Goal: Complete application form: Complete application form

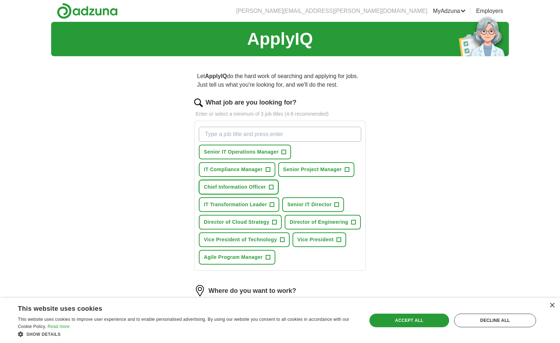
click at [270, 186] on span "+" at bounding box center [271, 187] width 4 height 6
click at [283, 237] on span "+" at bounding box center [282, 240] width 4 height 6
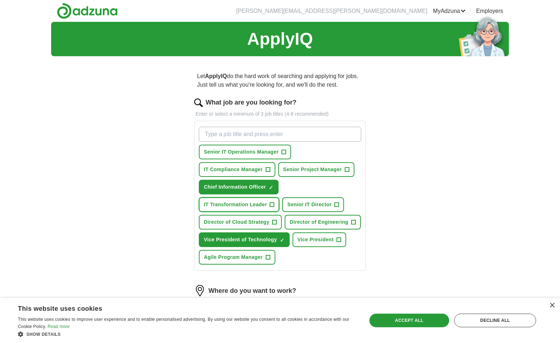
click at [274, 204] on span "+" at bounding box center [272, 205] width 4 height 6
click at [424, 317] on div "Accept all" at bounding box center [410, 320] width 80 height 14
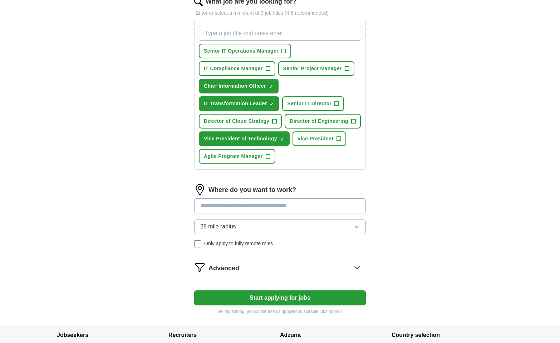
scroll to position [107, 0]
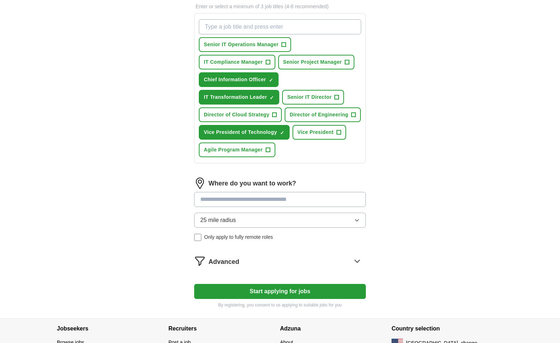
click at [359, 262] on icon at bounding box center [357, 260] width 11 height 11
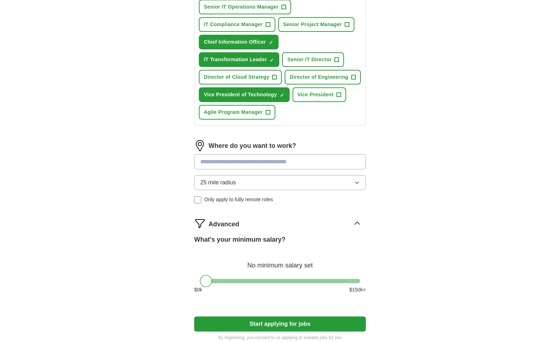
scroll to position [215, 0]
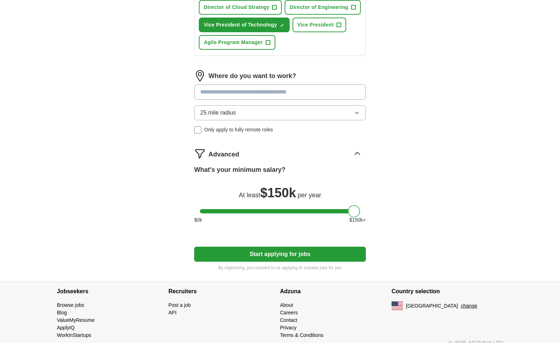
drag, startPoint x: 205, startPoint y: 212, endPoint x: 483, endPoint y: 226, distance: 278.7
click at [483, 226] on div "ApplyIQ Let ApplyIQ do the hard work of searching and applying for jobs. Just t…" at bounding box center [280, 44] width 458 height 474
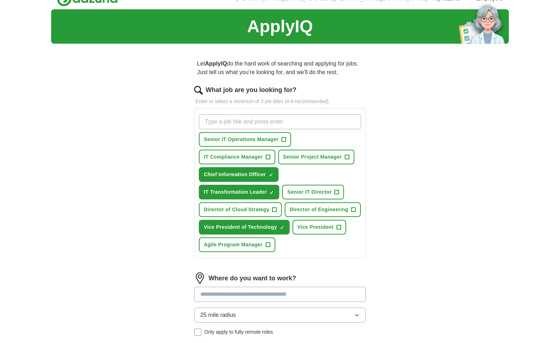
scroll to position [0, 0]
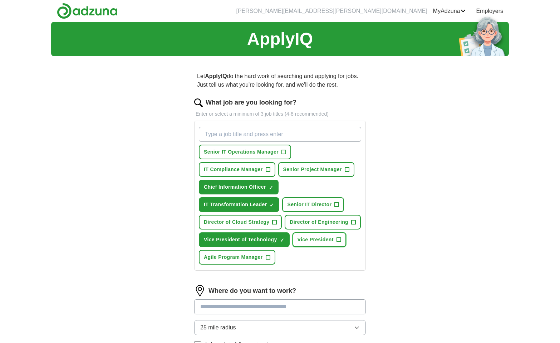
click at [338, 239] on span "+" at bounding box center [339, 240] width 4 height 6
click at [337, 204] on span "+" at bounding box center [337, 205] width 4 height 6
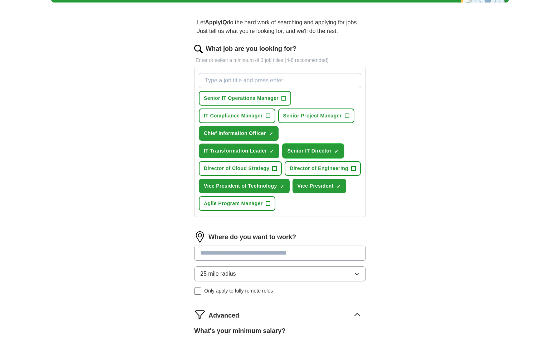
scroll to position [72, 0]
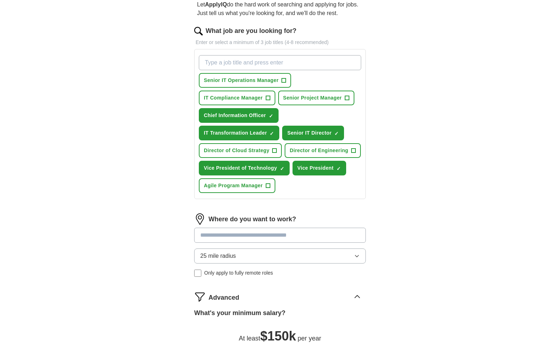
click at [332, 236] on input at bounding box center [280, 235] width 172 height 15
type input "********"
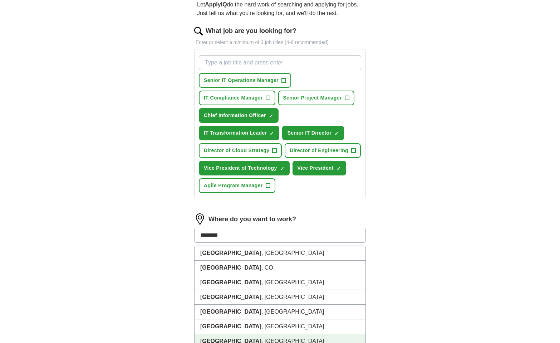
click at [297, 340] on li "Portland , ME" at bounding box center [280, 341] width 171 height 15
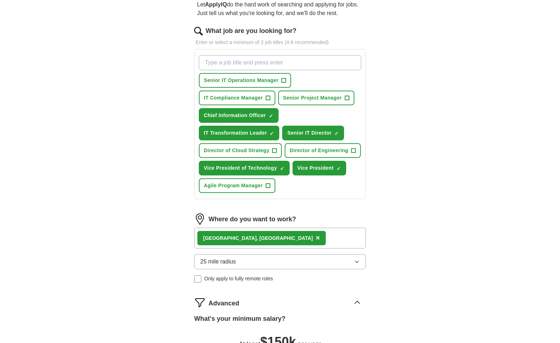
click at [358, 259] on icon "button" at bounding box center [357, 262] width 6 height 6
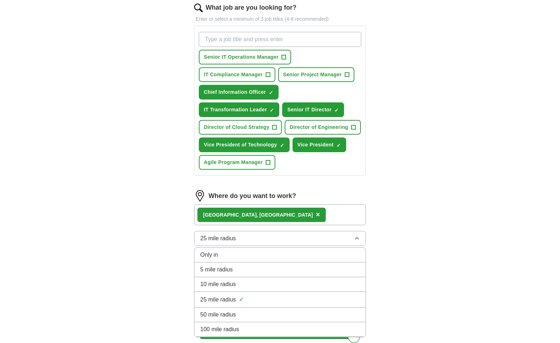
scroll to position [107, 0]
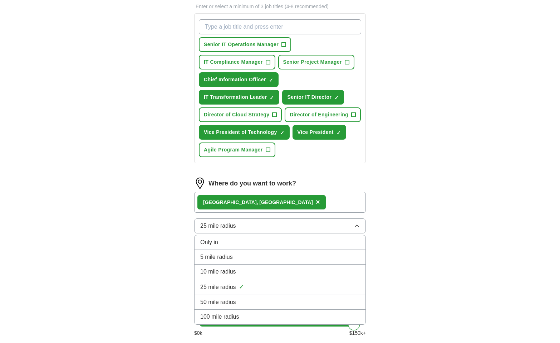
click at [261, 301] on div "50 mile radius" at bounding box center [280, 302] width 160 height 9
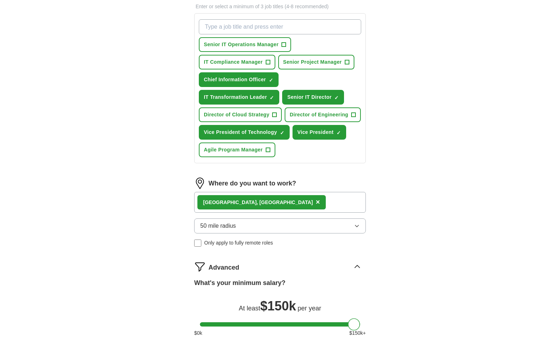
click at [392, 242] on div "Let ApplyIQ do the hard work of searching and applying for jobs. Just tell us w…" at bounding box center [280, 174] width 229 height 439
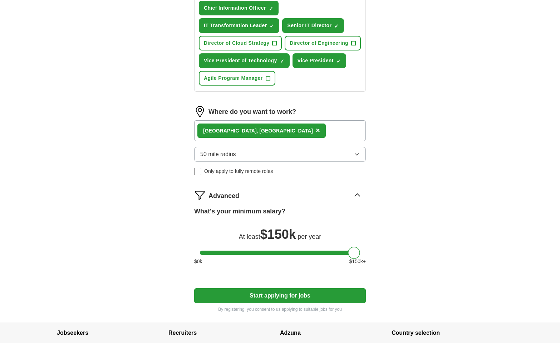
scroll to position [215, 0]
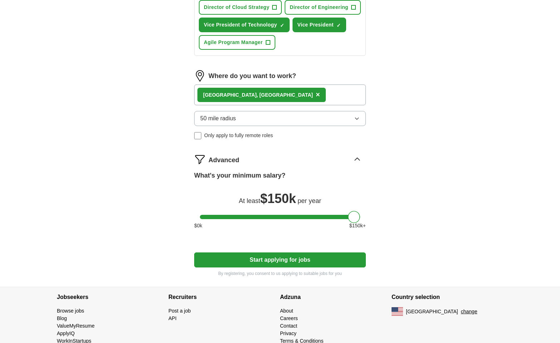
click at [283, 260] on button "Start applying for jobs" at bounding box center [280, 259] width 172 height 15
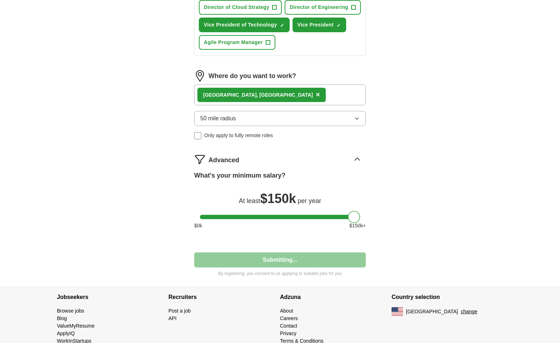
select select "**"
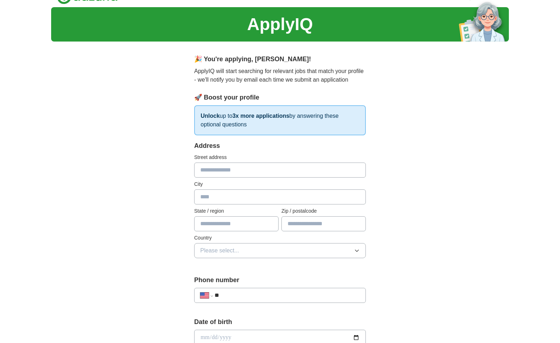
scroll to position [0, 0]
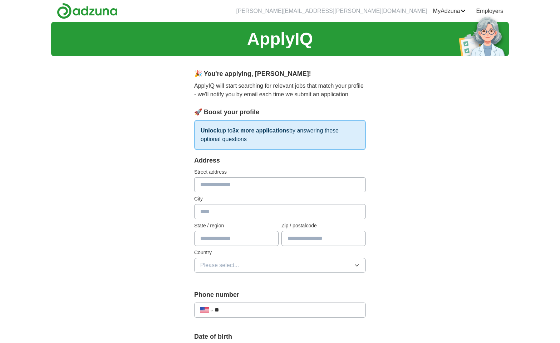
click at [269, 184] on input "text" at bounding box center [280, 184] width 172 height 15
type input "**********"
type input "**"
type input "*****"
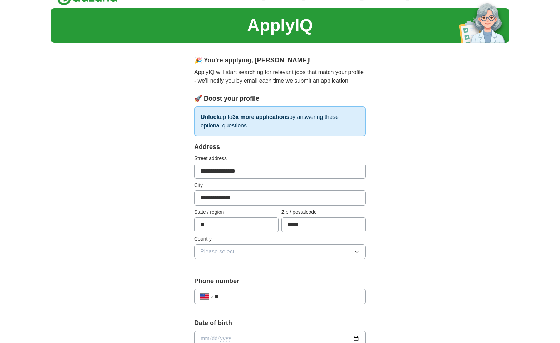
scroll to position [14, 0]
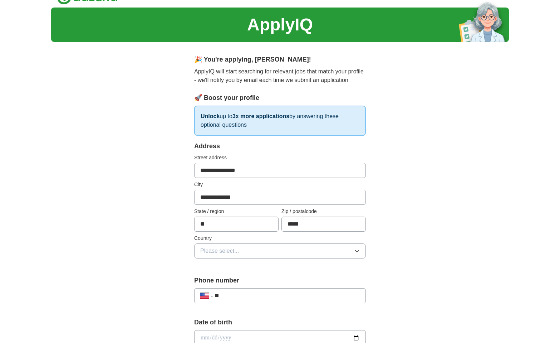
click at [359, 251] on icon "button" at bounding box center [357, 251] width 6 height 6
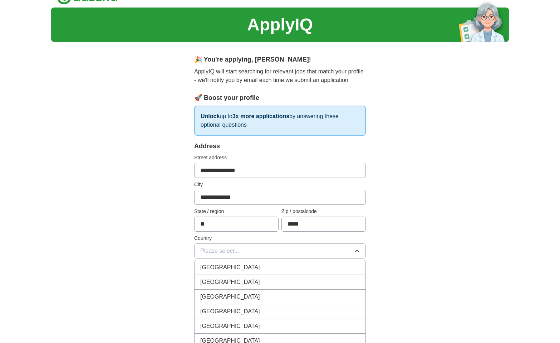
click at [244, 278] on div "United States" at bounding box center [280, 282] width 160 height 9
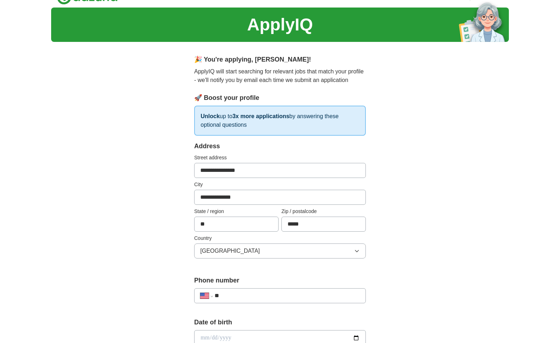
click at [415, 236] on div "**********" at bounding box center [280, 334] width 458 height 652
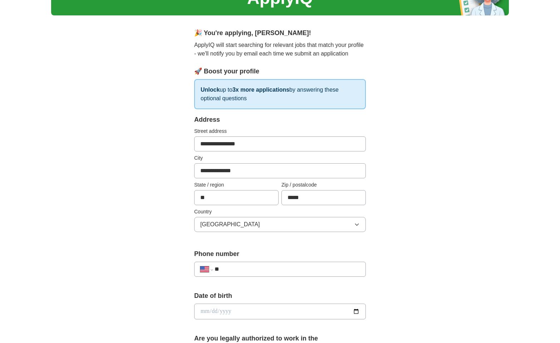
scroll to position [86, 0]
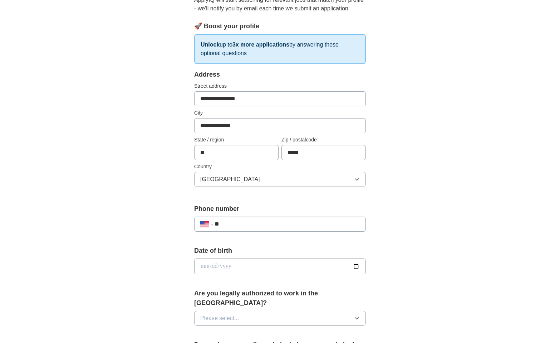
click at [272, 224] on input "**" at bounding box center [287, 224] width 145 height 9
type input "**********"
click at [209, 267] on input "date" at bounding box center [280, 266] width 172 height 16
type input "**********"
click at [480, 286] on div "**********" at bounding box center [280, 262] width 458 height 652
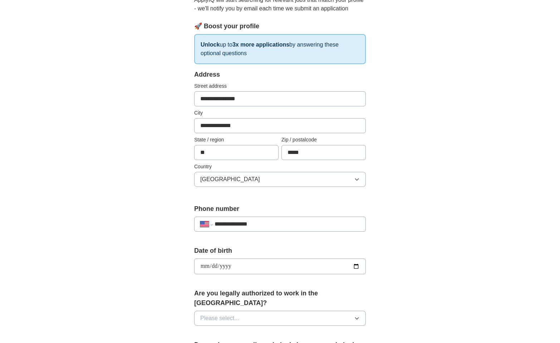
scroll to position [229, 0]
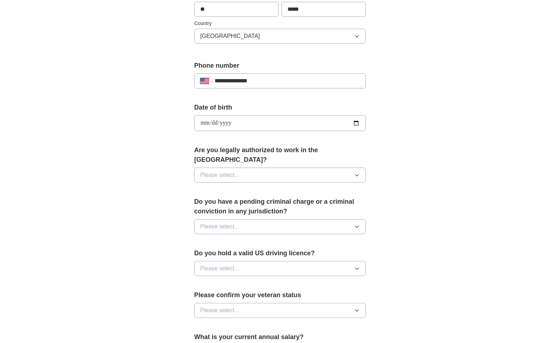
click at [257, 167] on button "Please select..." at bounding box center [280, 174] width 172 height 15
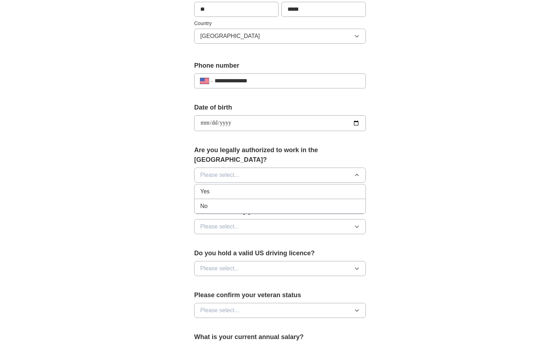
click at [216, 202] on div "No" at bounding box center [280, 206] width 160 height 9
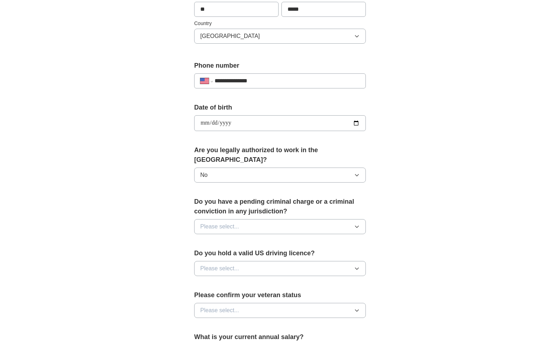
click at [219, 222] on span "Please select..." at bounding box center [219, 226] width 39 height 9
click at [209, 253] on div "No" at bounding box center [280, 257] width 160 height 9
click at [214, 264] on span "Please select..." at bounding box center [219, 268] width 39 height 9
click at [215, 280] on div "Yes" at bounding box center [280, 284] width 160 height 9
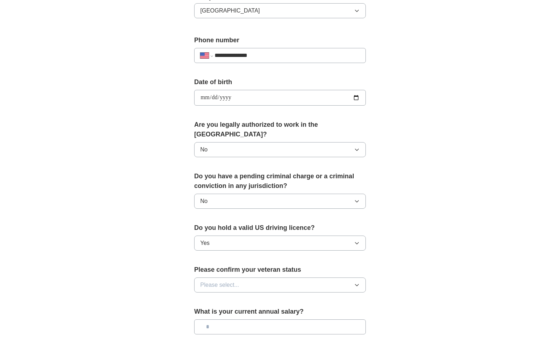
scroll to position [336, 0]
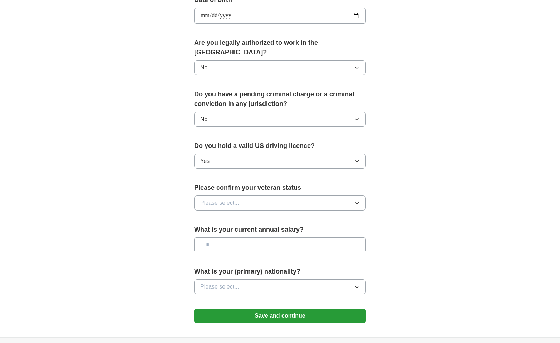
click at [223, 201] on div "Please confirm your veteran status Please select..." at bounding box center [280, 199] width 172 height 33
click at [221, 197] on button "Please select..." at bounding box center [280, 202] width 172 height 15
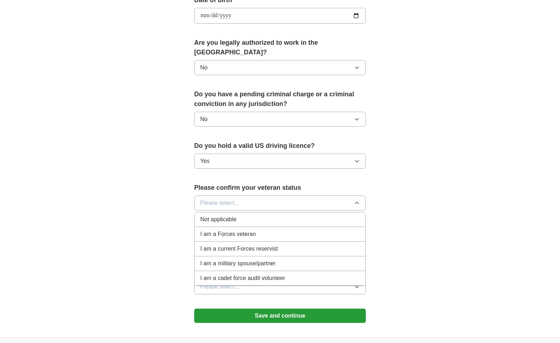
click at [221, 215] on span "Not applicable" at bounding box center [218, 219] width 36 height 9
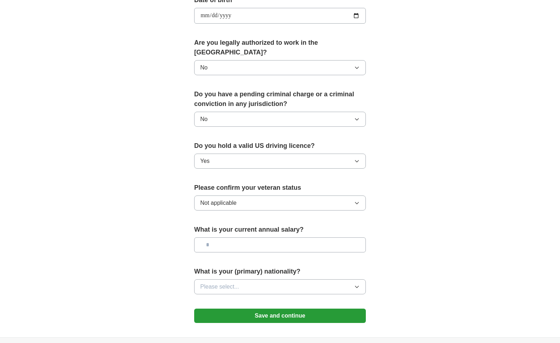
click at [225, 282] on span "Please select..." at bounding box center [219, 286] width 39 height 9
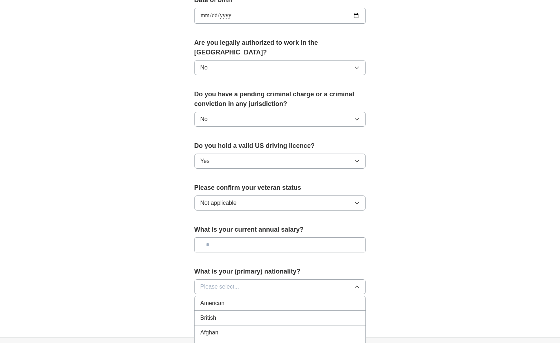
click at [220, 299] on span "American" at bounding box center [212, 303] width 24 height 9
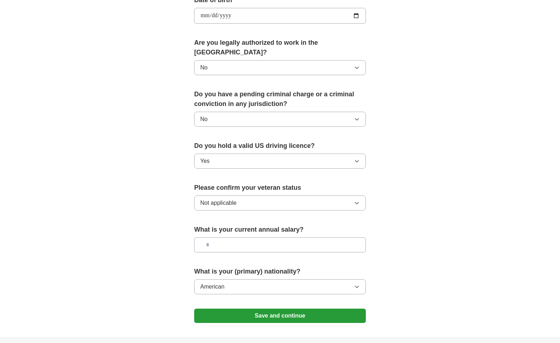
click at [227, 238] on input "text" at bounding box center [280, 244] width 172 height 15
type input "********"
click at [391, 203] on div "**********" at bounding box center [280, 31] width 229 height 611
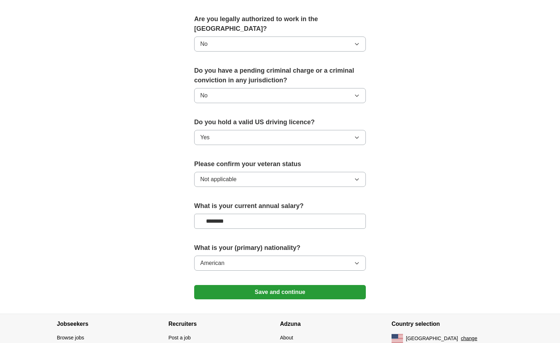
scroll to position [393, 0]
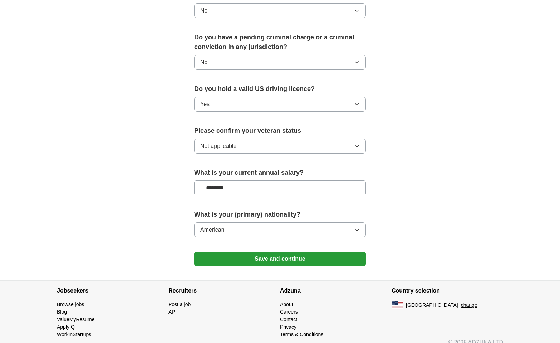
click at [275, 252] on button "Save and continue" at bounding box center [280, 259] width 172 height 14
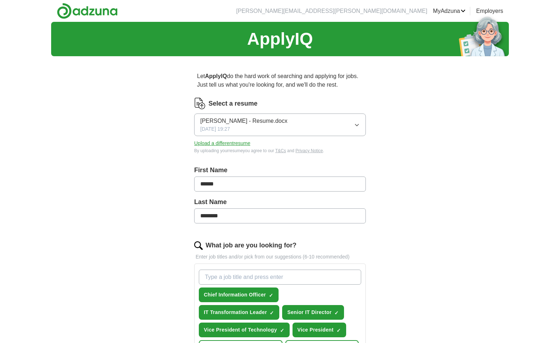
click at [219, 128] on span "[DATE] 19:27" at bounding box center [215, 129] width 30 height 8
click at [433, 159] on div "ApplyIQ Let ApplyIQ do the hard work of searching and applying for jobs. Just t…" at bounding box center [280, 305] width 458 height 566
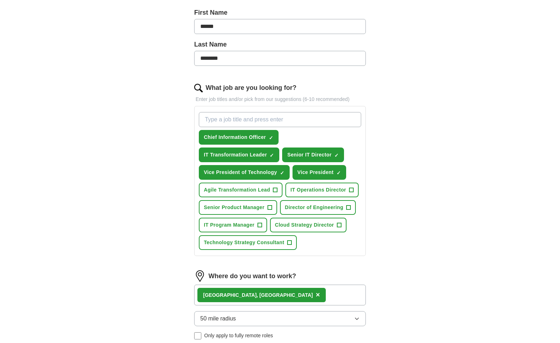
scroll to position [250, 0]
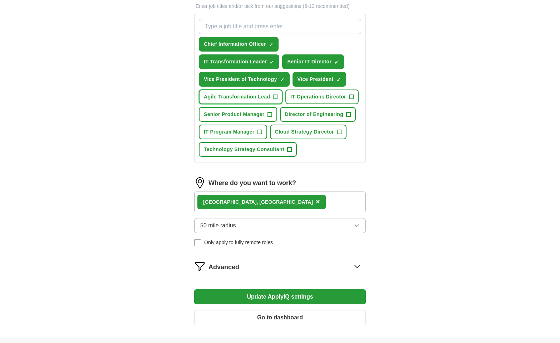
click at [277, 97] on span "+" at bounding box center [275, 97] width 4 height 6
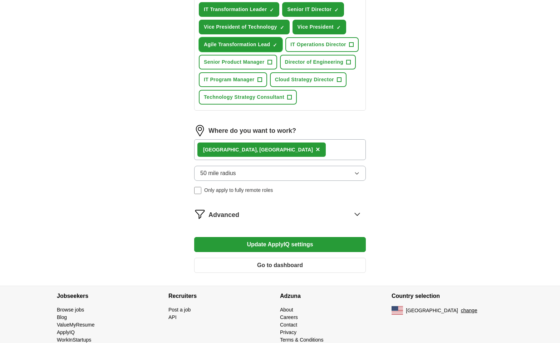
scroll to position [318, 0]
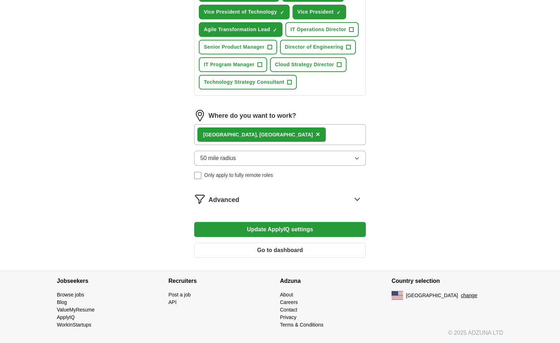
click at [280, 228] on button "Update ApplyIQ settings" at bounding box center [280, 229] width 172 height 15
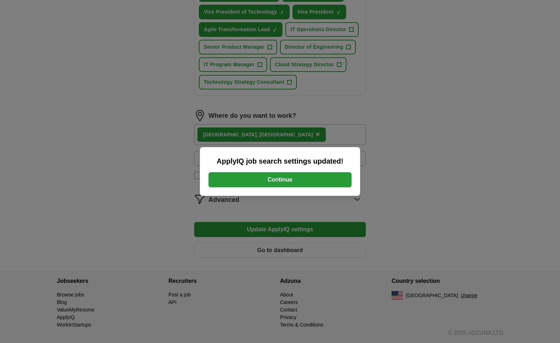
click at [288, 182] on button "Continue" at bounding box center [280, 179] width 143 height 15
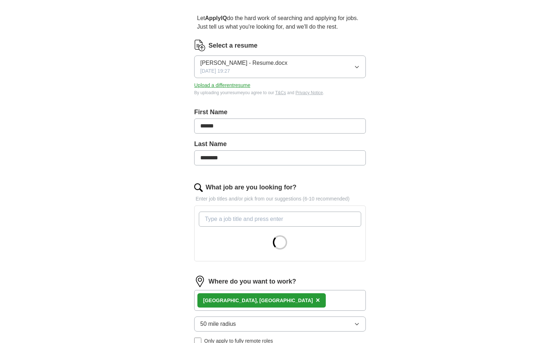
scroll to position [179, 0]
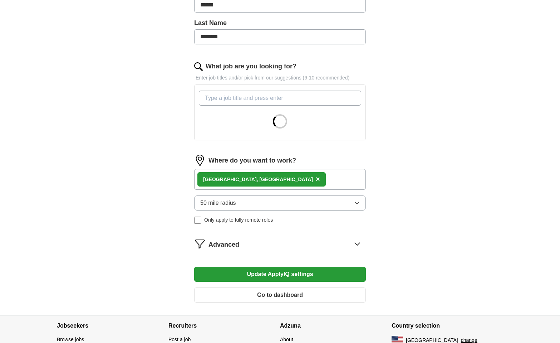
click at [357, 242] on icon at bounding box center [357, 243] width 11 height 11
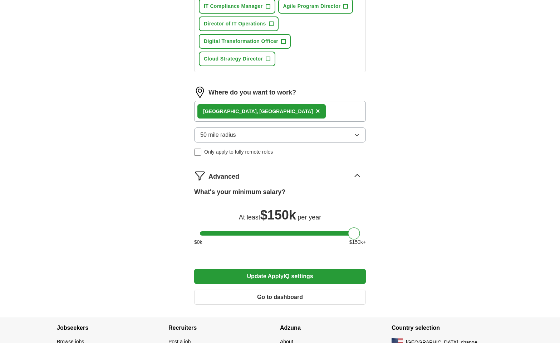
scroll to position [423, 0]
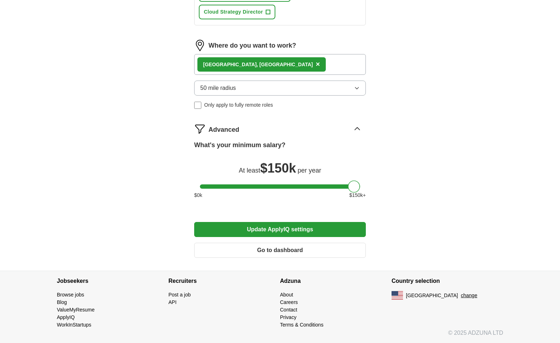
click at [299, 250] on button "Go to dashboard" at bounding box center [280, 250] width 172 height 15
